Goal: Information Seeking & Learning: Learn about a topic

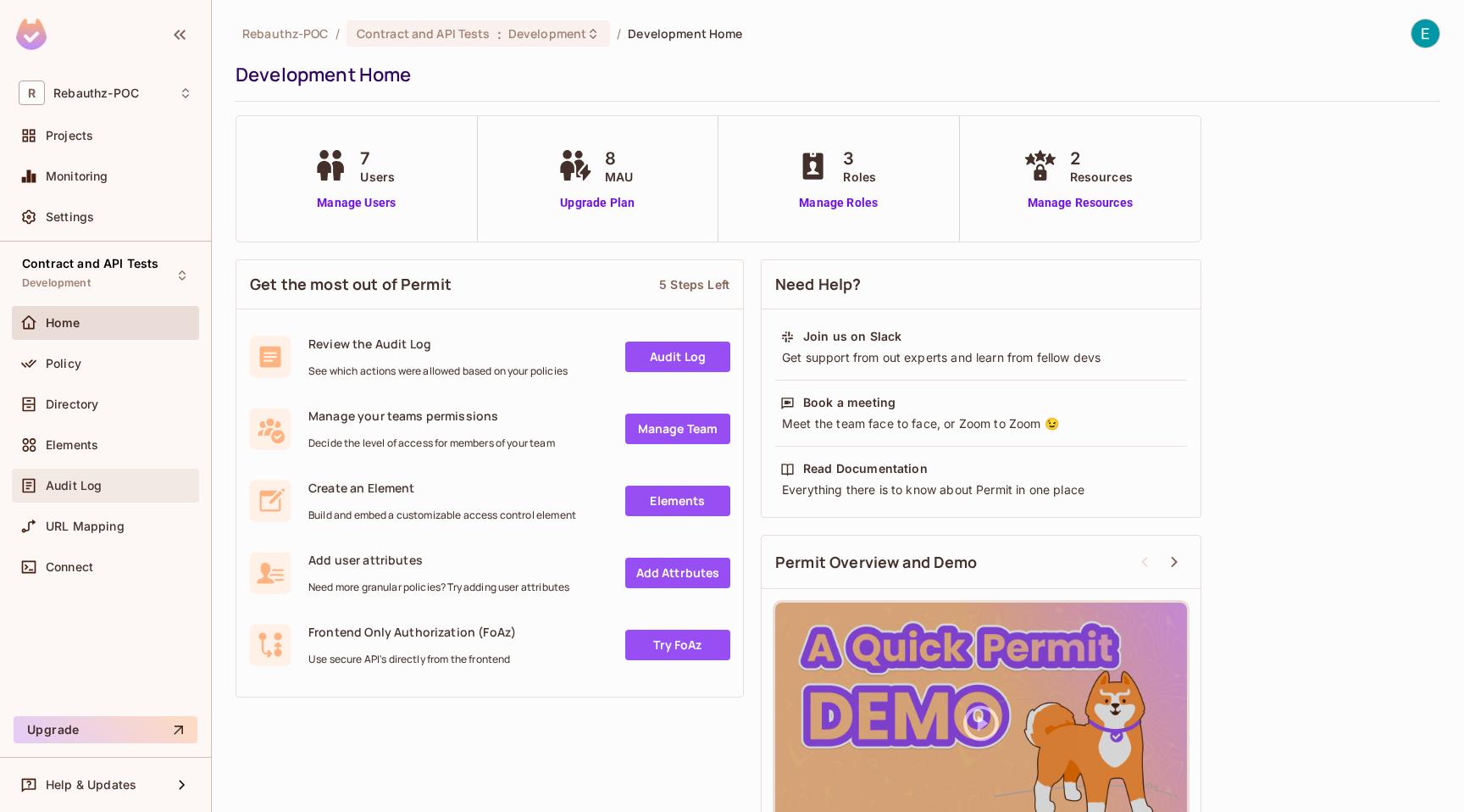
click at [85, 471] on div "Audit Log" at bounding box center [105, 486] width 187 height 34
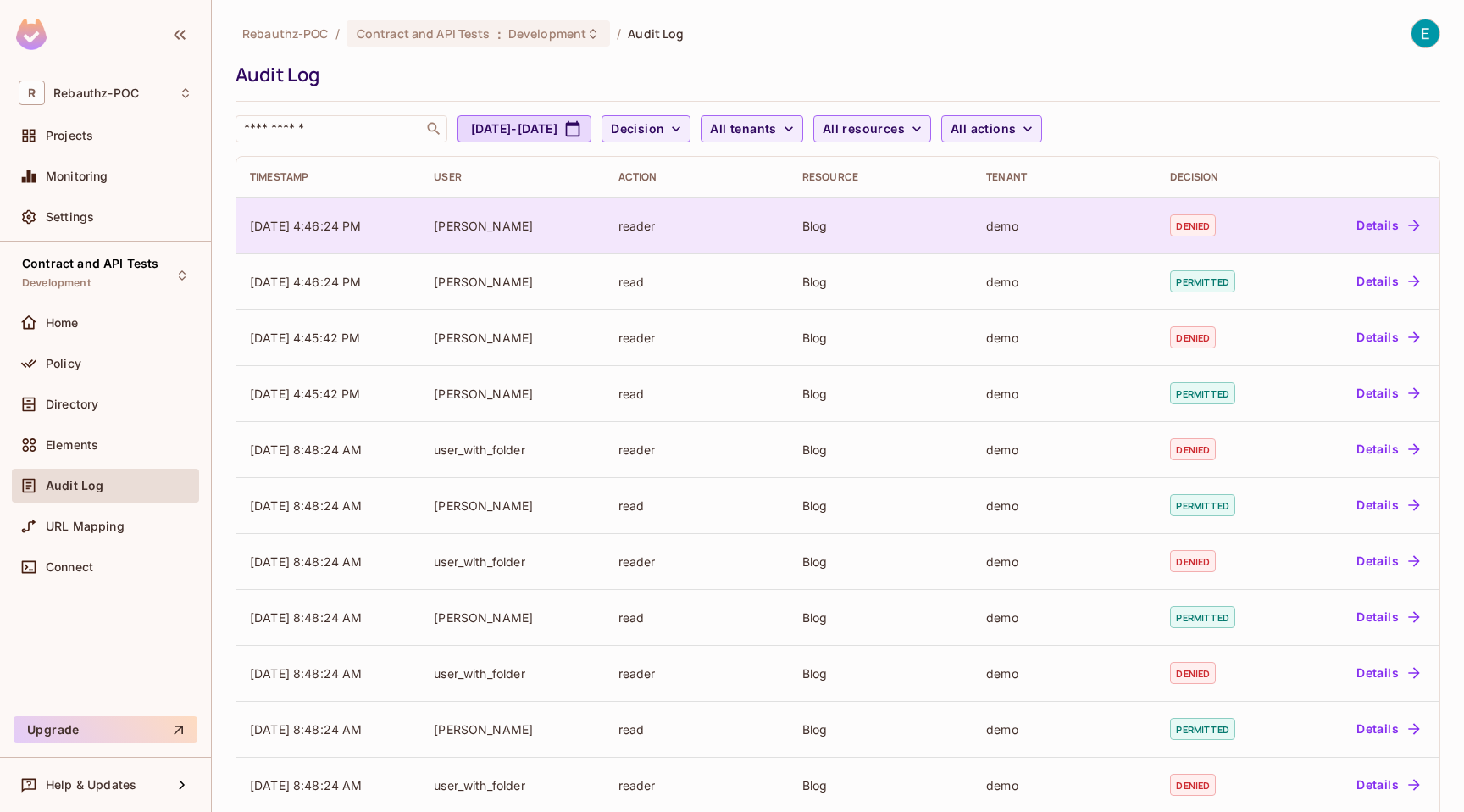
click at [1039, 223] on div "demo" at bounding box center [1064, 226] width 157 height 16
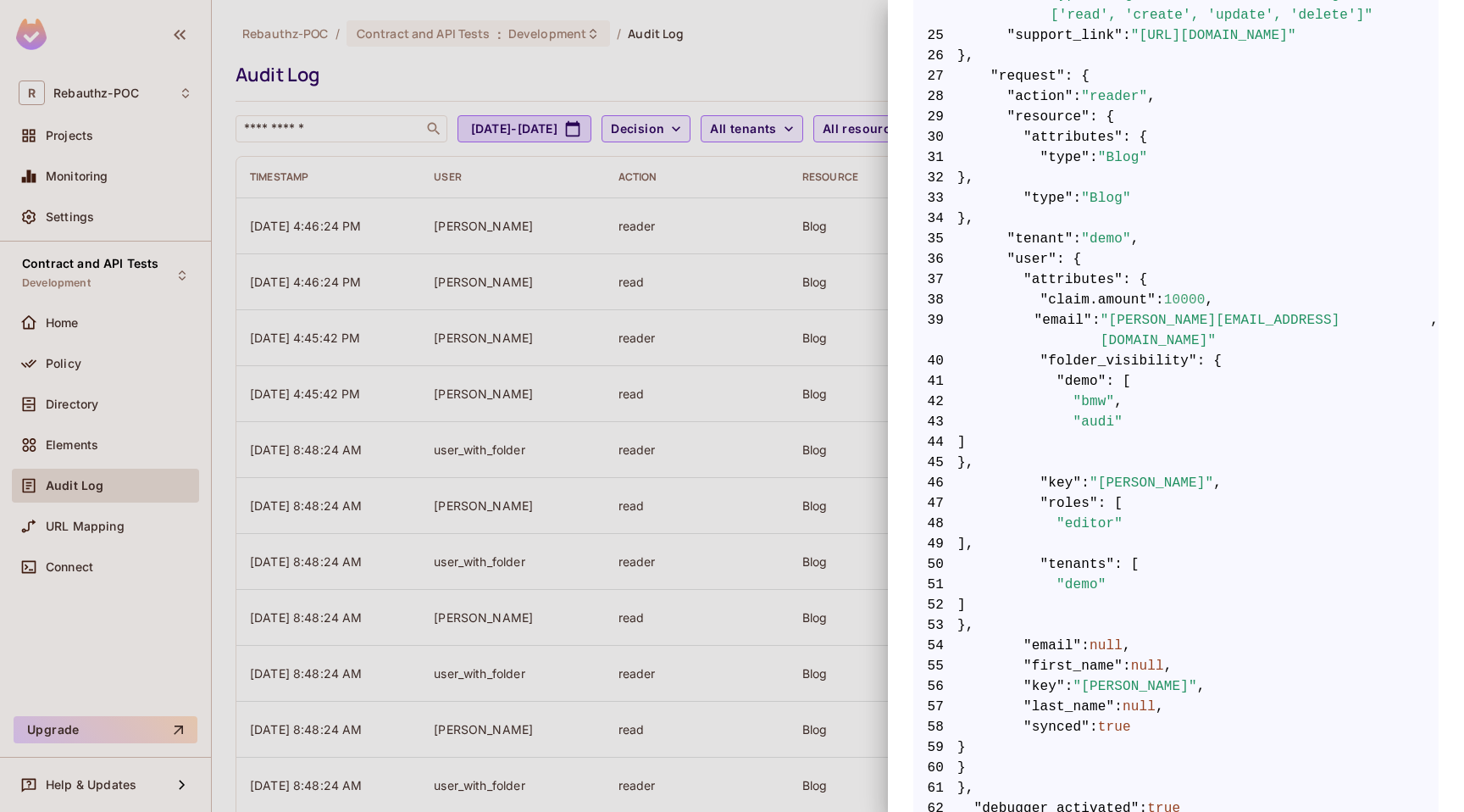
scroll to position [928, 0]
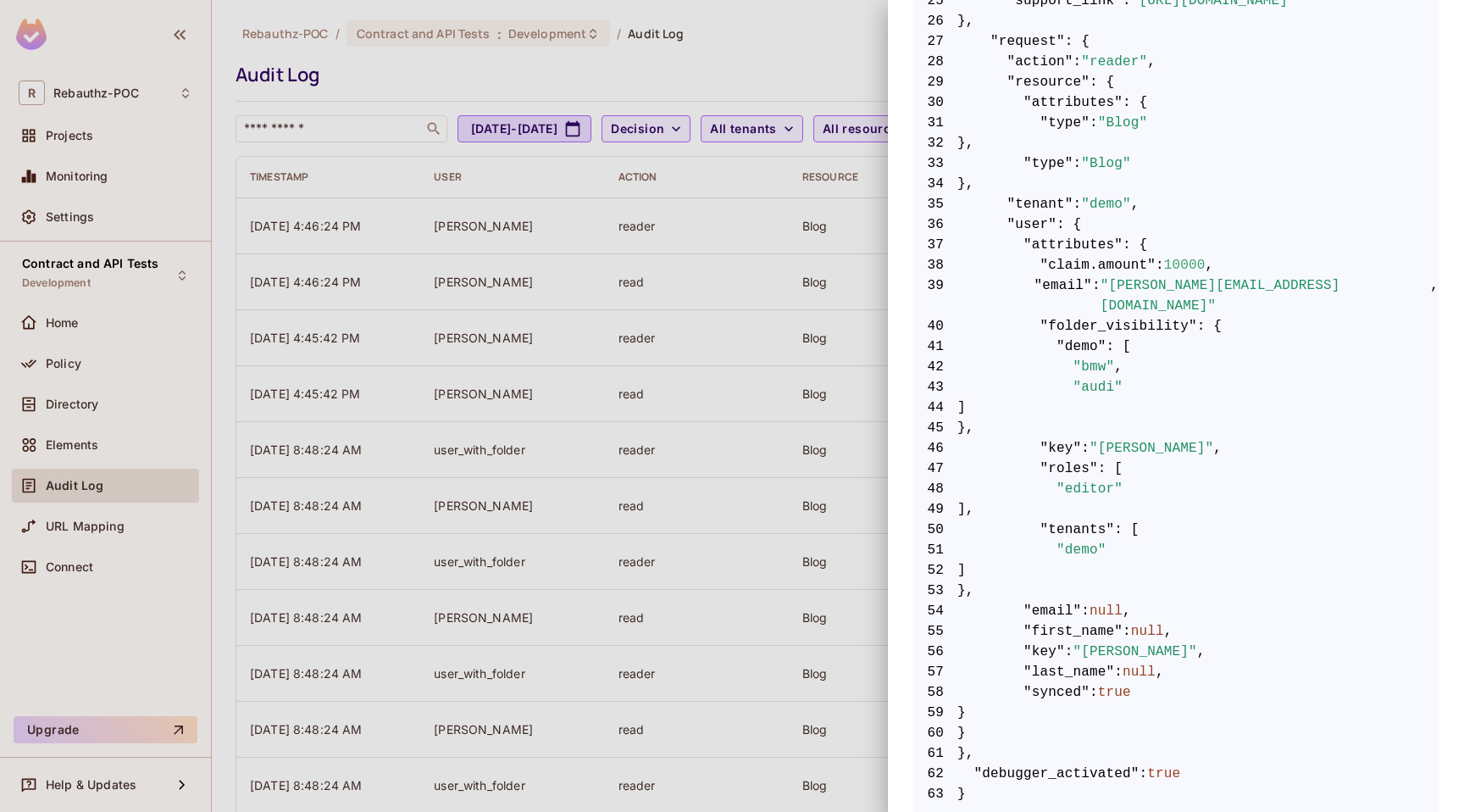
click at [645, 423] on div at bounding box center [732, 406] width 1464 height 812
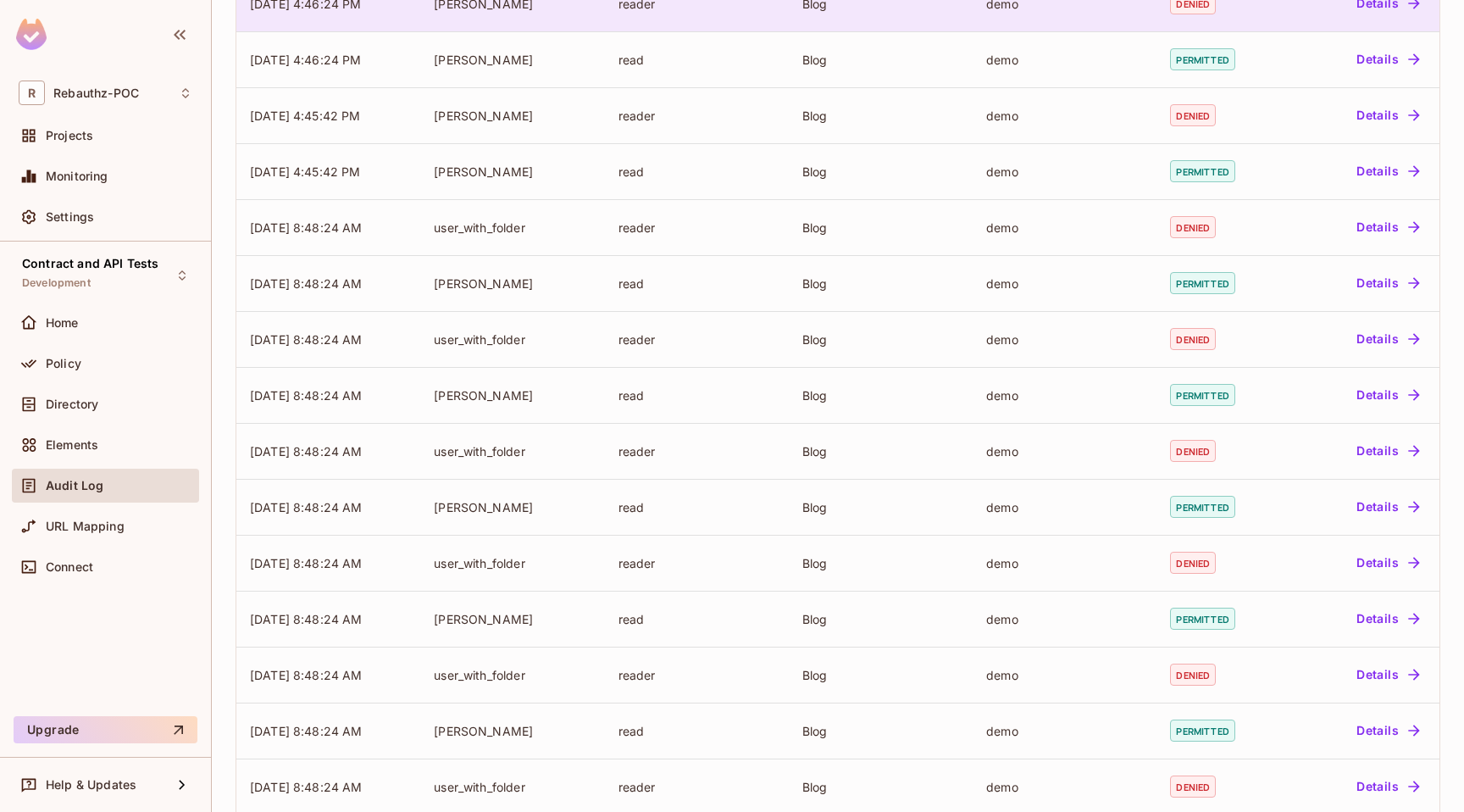
scroll to position [305, 0]
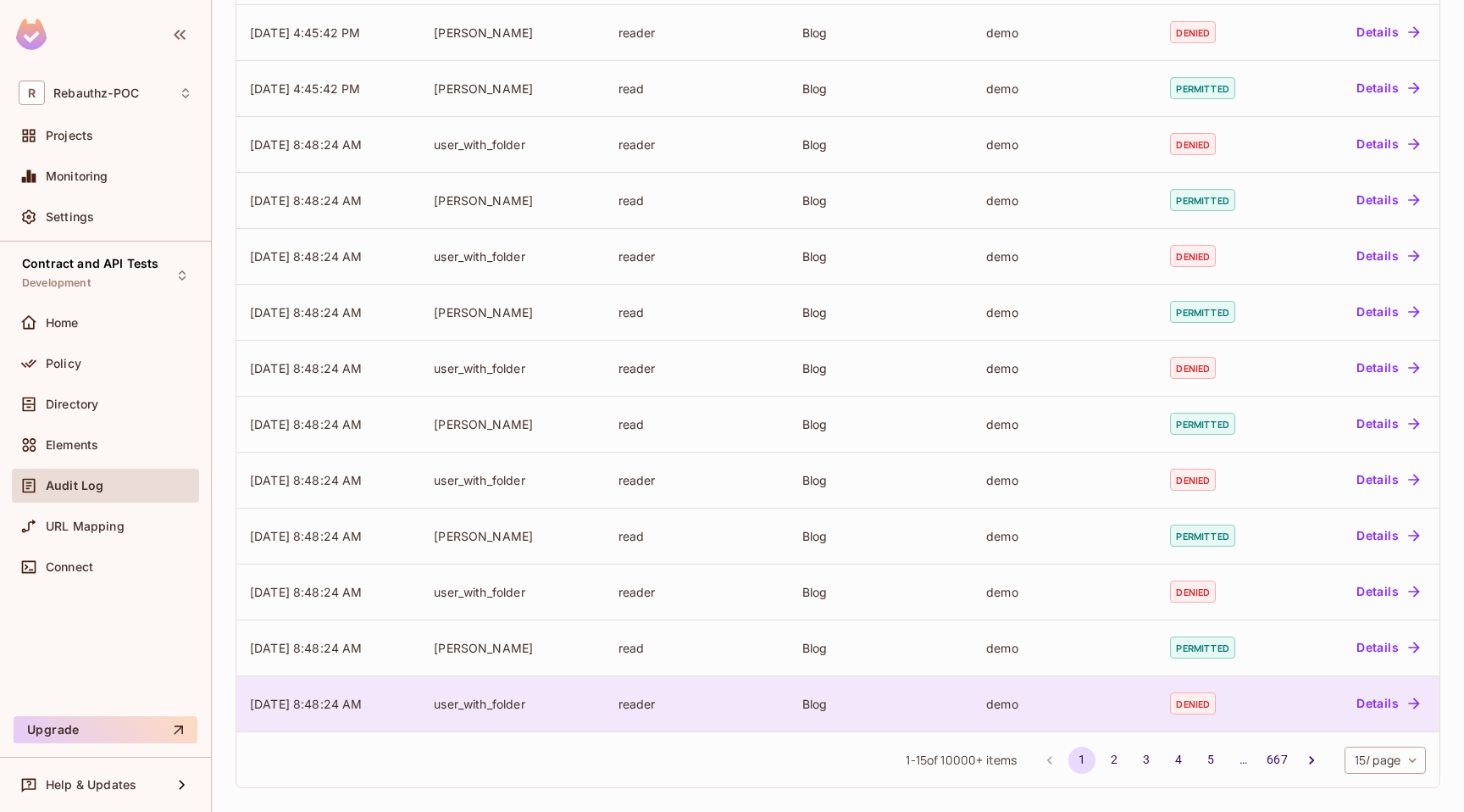
click at [530, 719] on td "user_with_folder" at bounding box center [512, 703] width 184 height 56
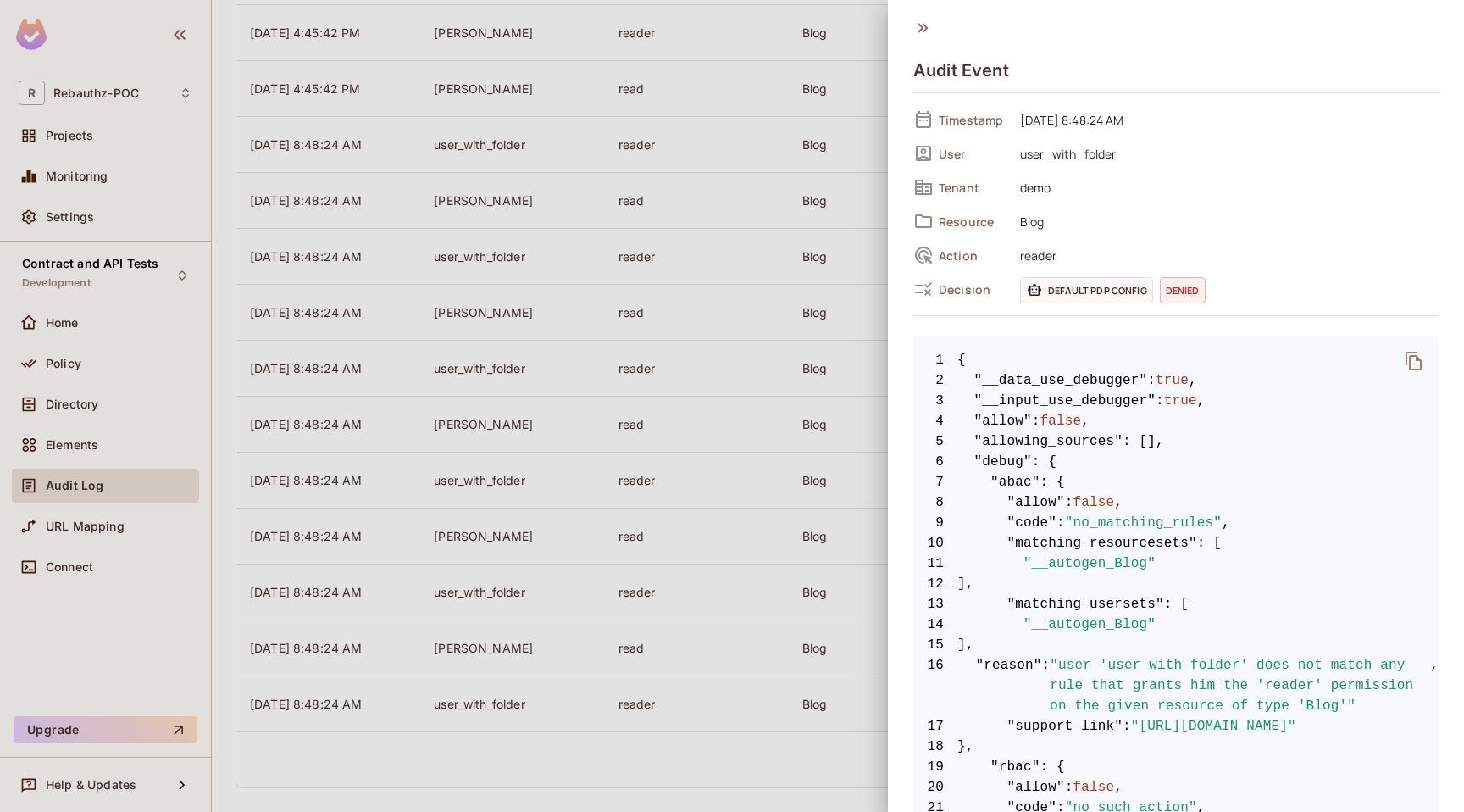
click at [815, 132] on div at bounding box center [732, 406] width 1464 height 812
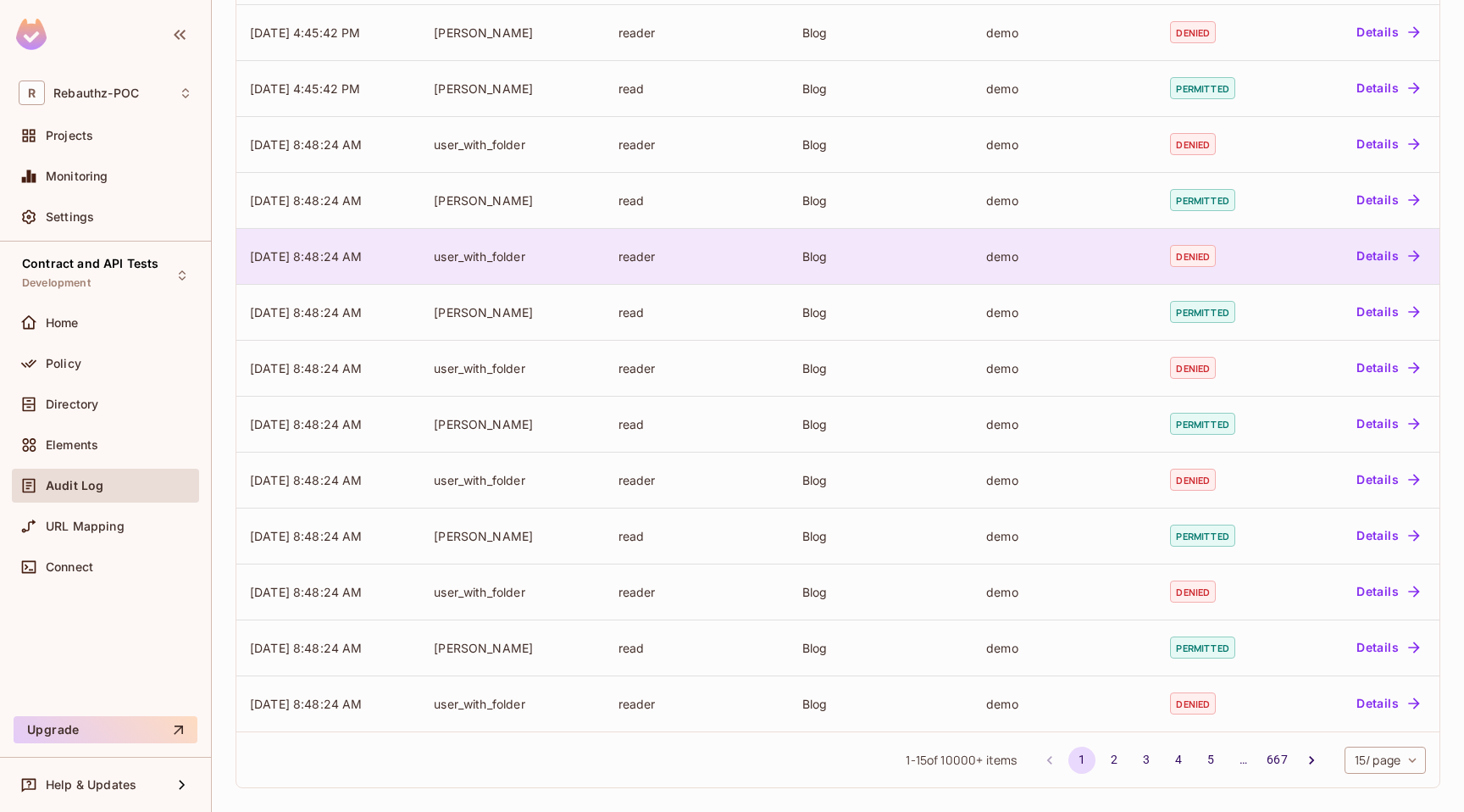
scroll to position [0, 0]
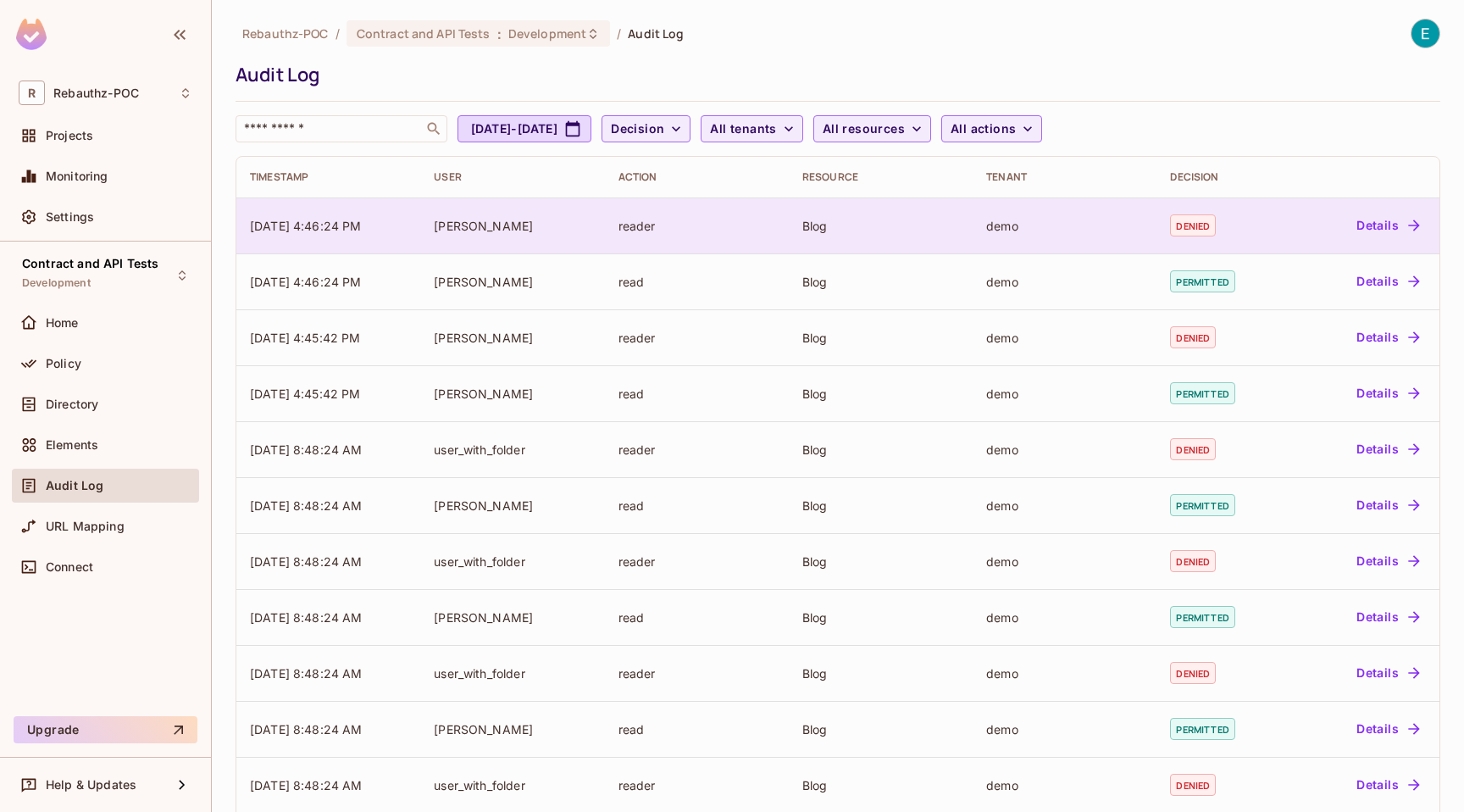
click at [685, 218] on div "reader" at bounding box center [697, 226] width 157 height 16
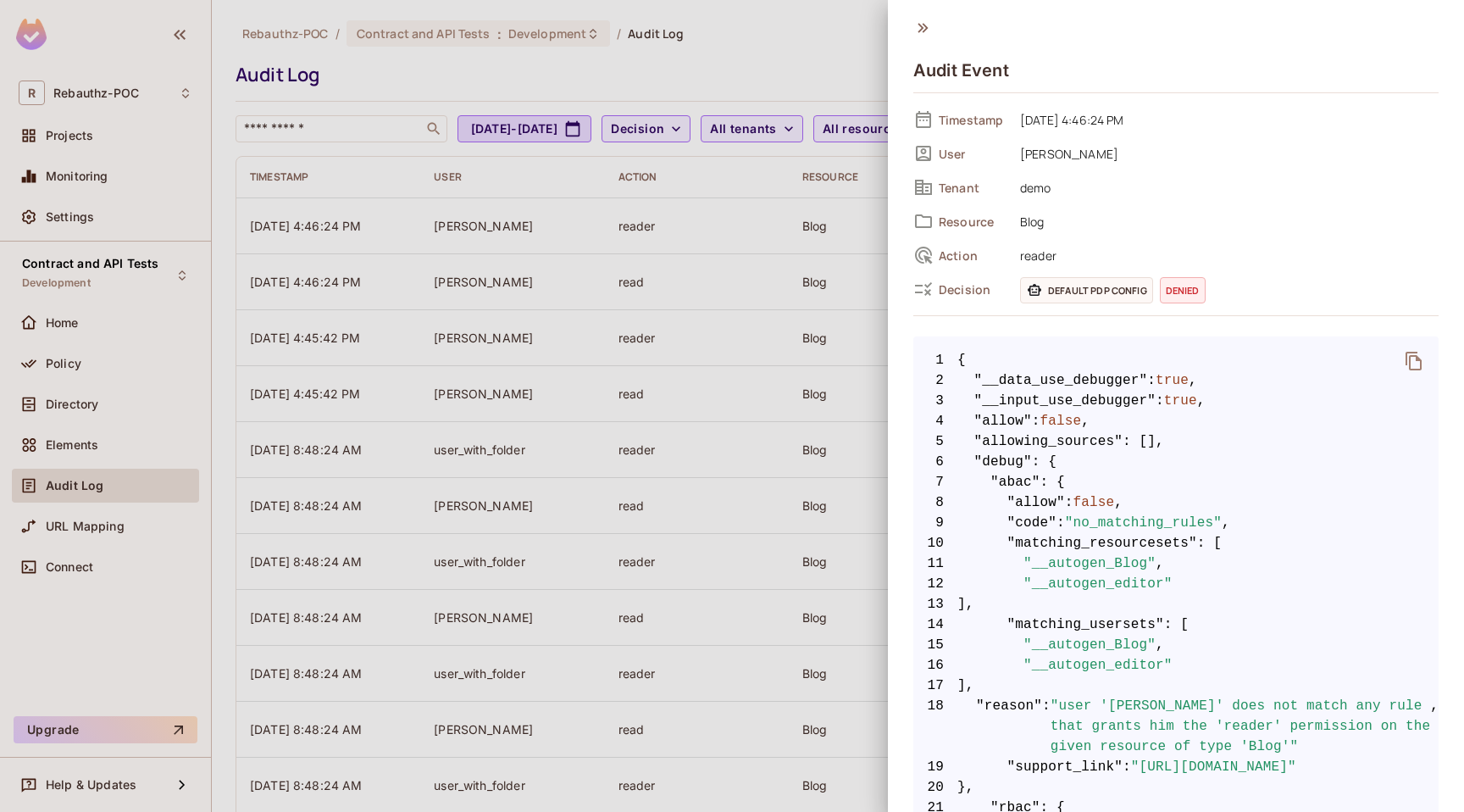
click at [473, 251] on div at bounding box center [732, 406] width 1464 height 812
